Goal: Ask a question

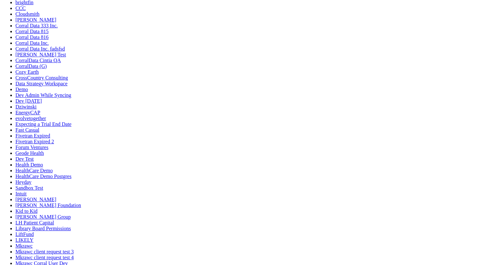
scroll to position [179, 0]
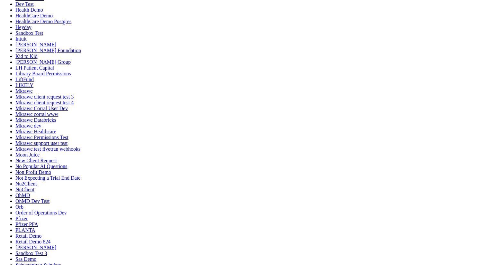
scroll to position [930, 0]
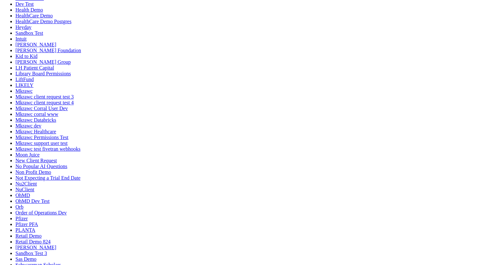
type textarea "biggest"
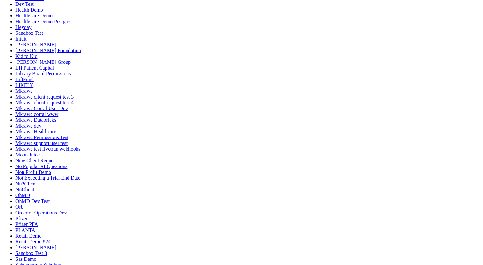
scroll to position [4582, 0]
